Goal: Transaction & Acquisition: Download file/media

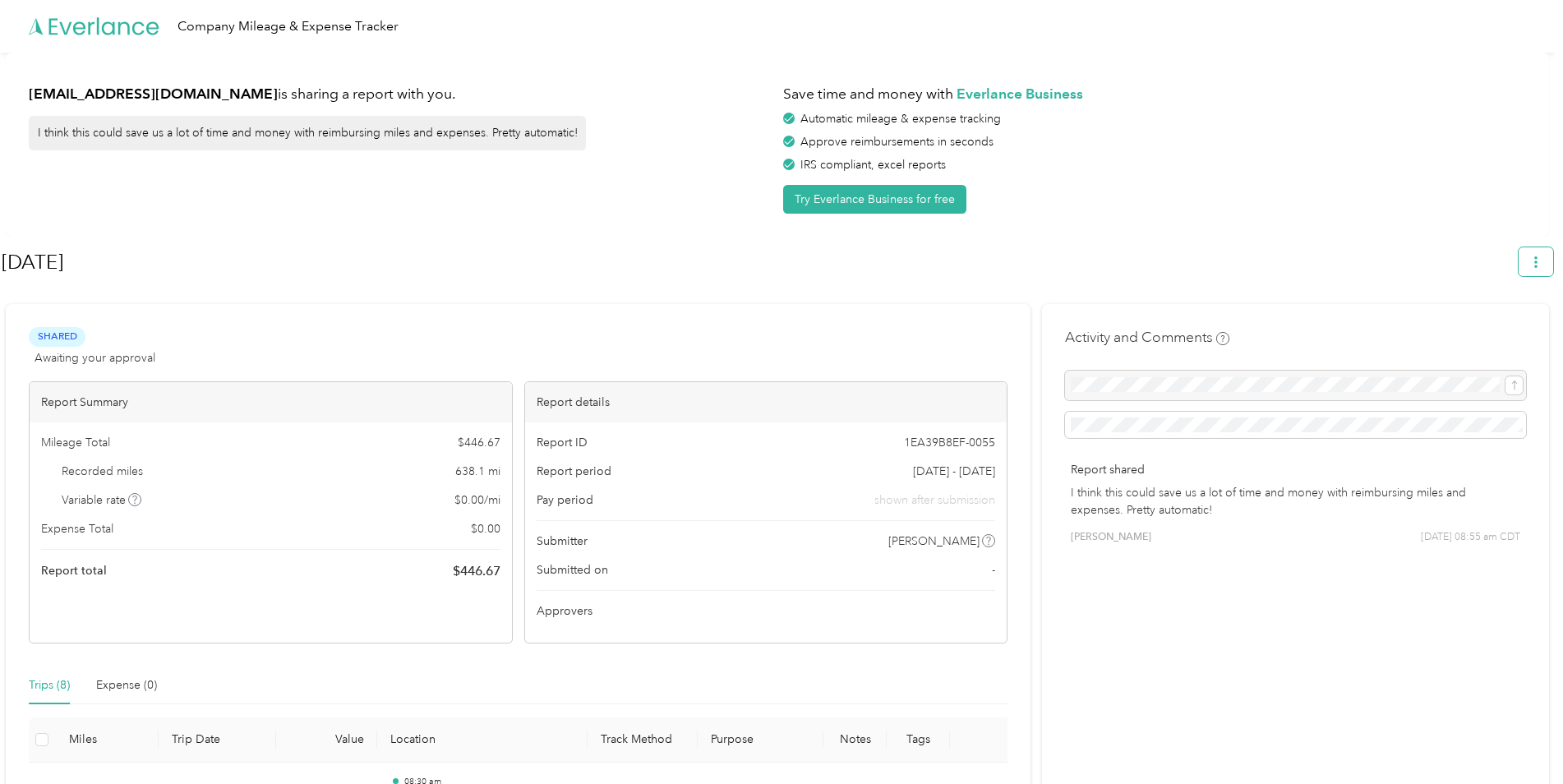
click at [1545, 269] on button "button" at bounding box center [1536, 262] width 34 height 29
click at [1491, 331] on span "Download" at bounding box center [1498, 339] width 54 height 17
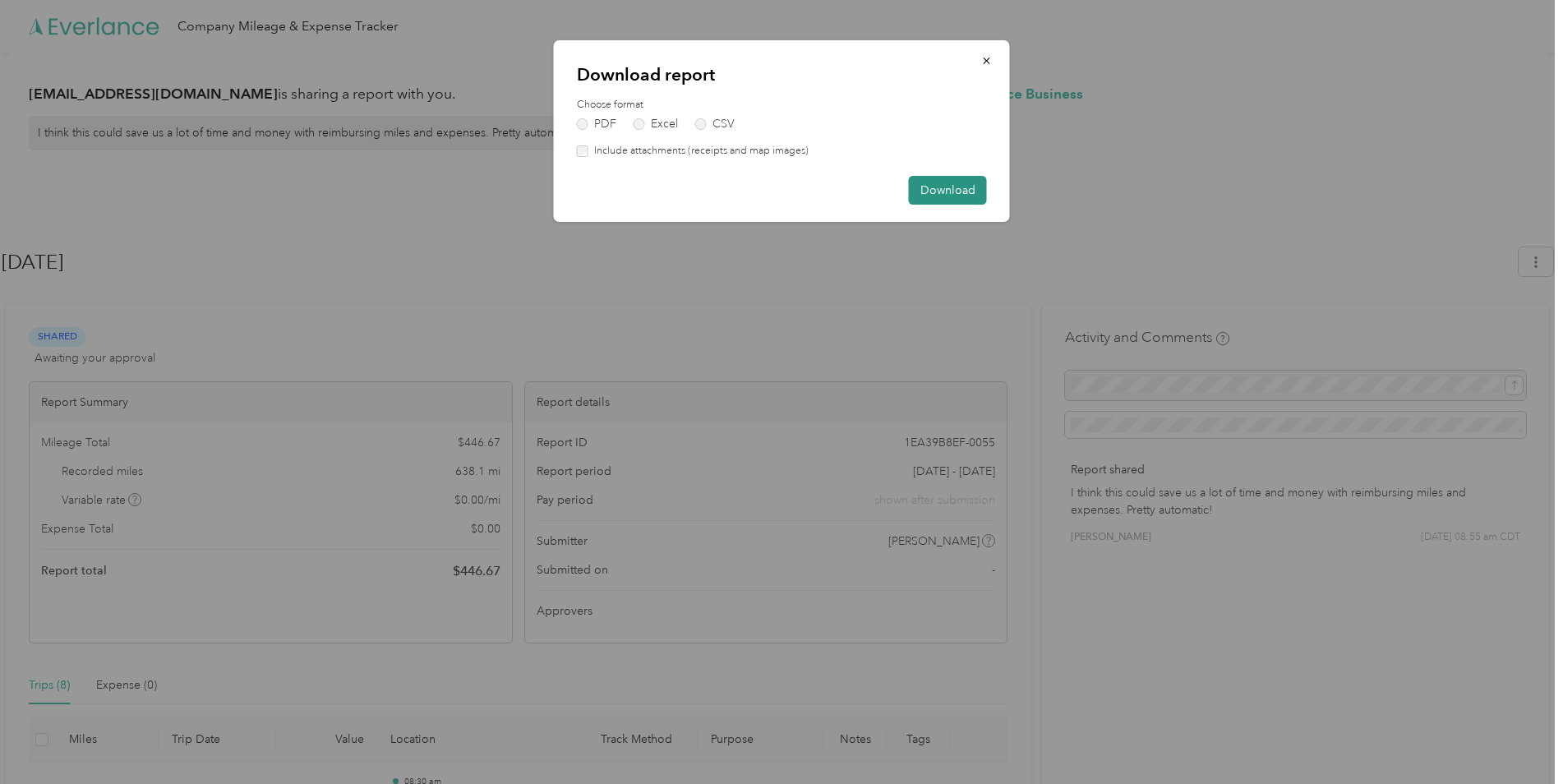
click at [934, 196] on button "Download" at bounding box center [947, 190] width 78 height 29
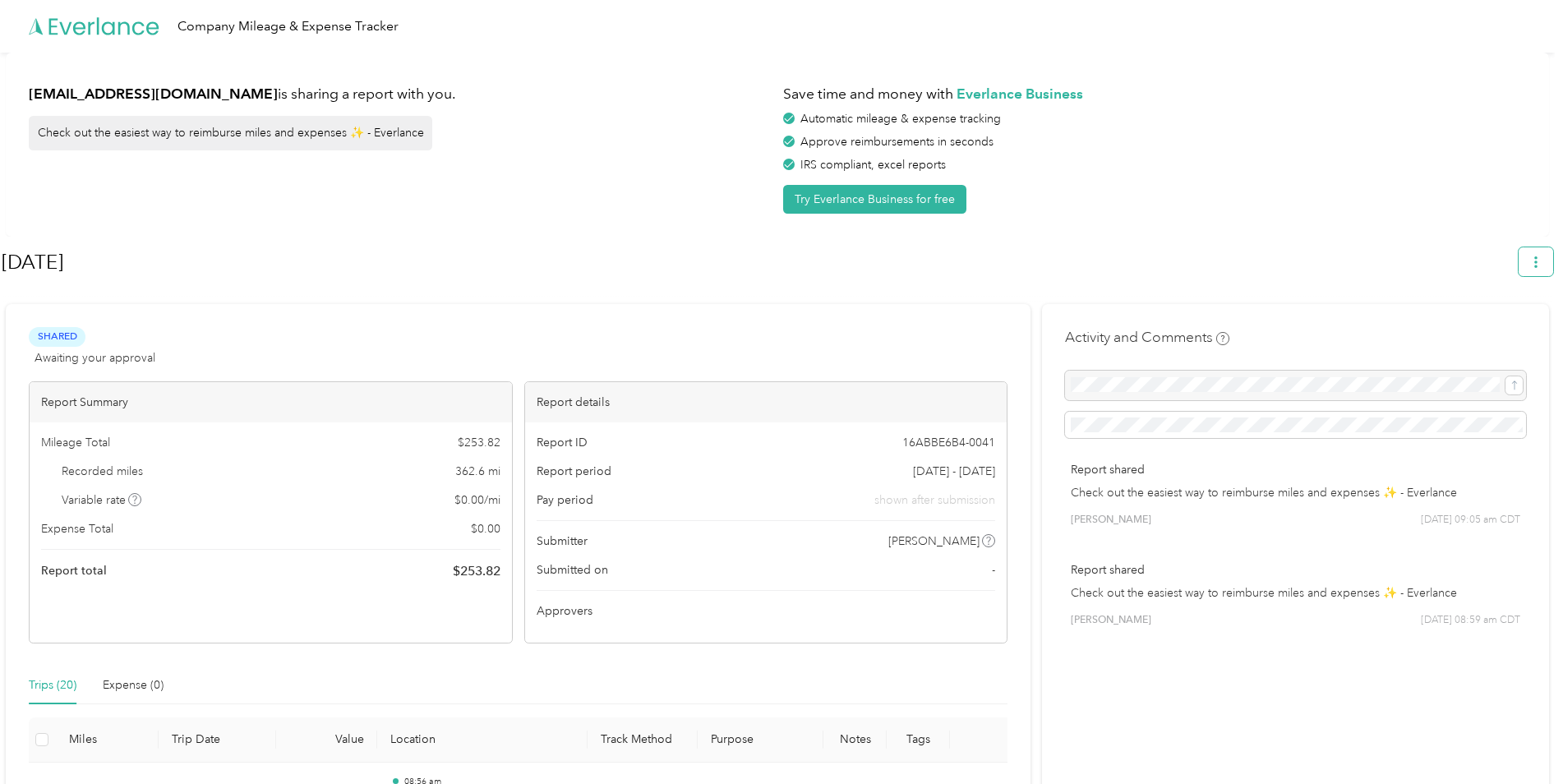
click at [1542, 259] on icon "button" at bounding box center [1536, 262] width 12 height 12
click at [1498, 331] on span "Download" at bounding box center [1498, 339] width 54 height 17
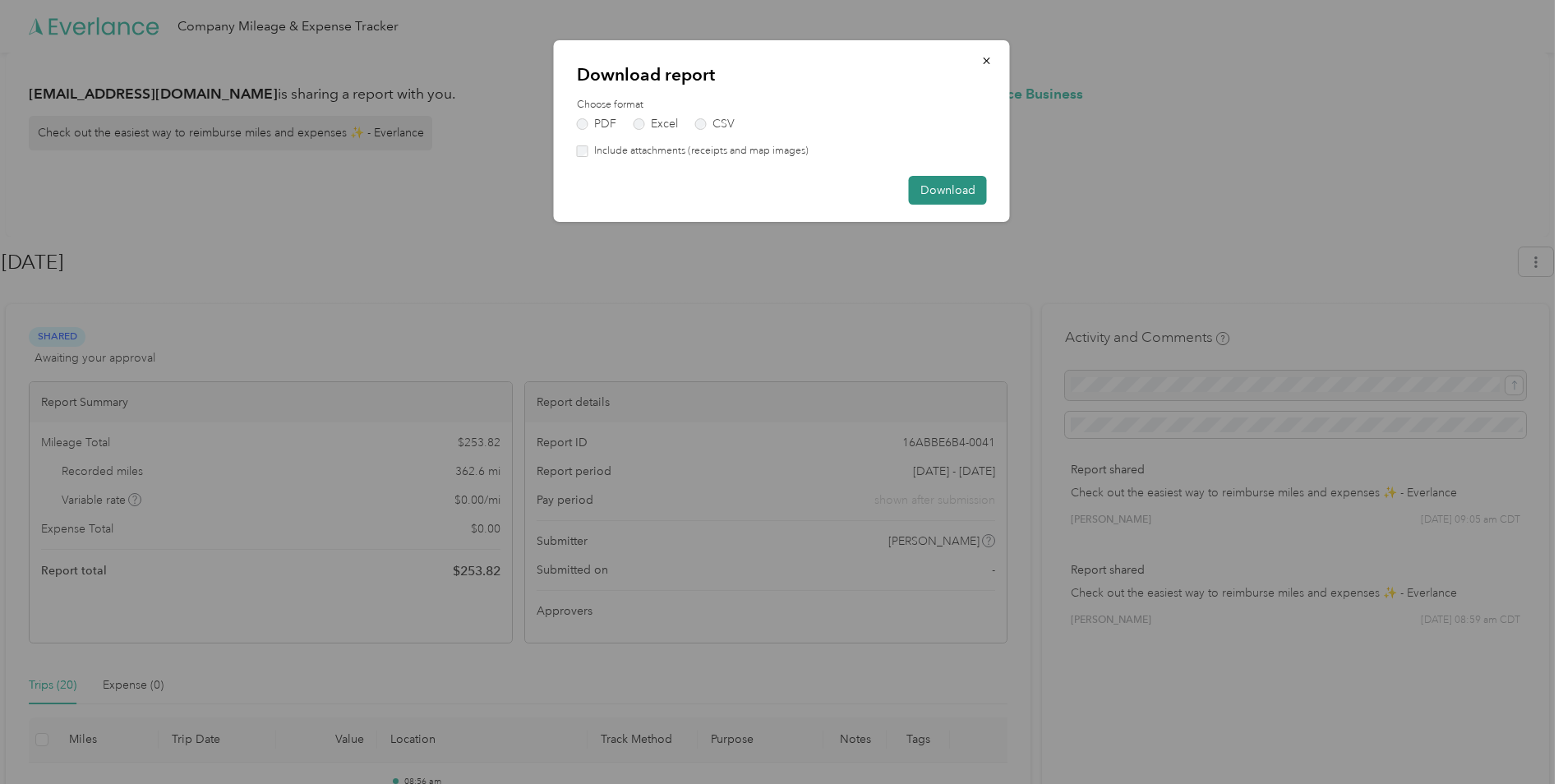
click at [952, 190] on button "Download" at bounding box center [947, 190] width 78 height 29
